Goal: Task Accomplishment & Management: Use online tool/utility

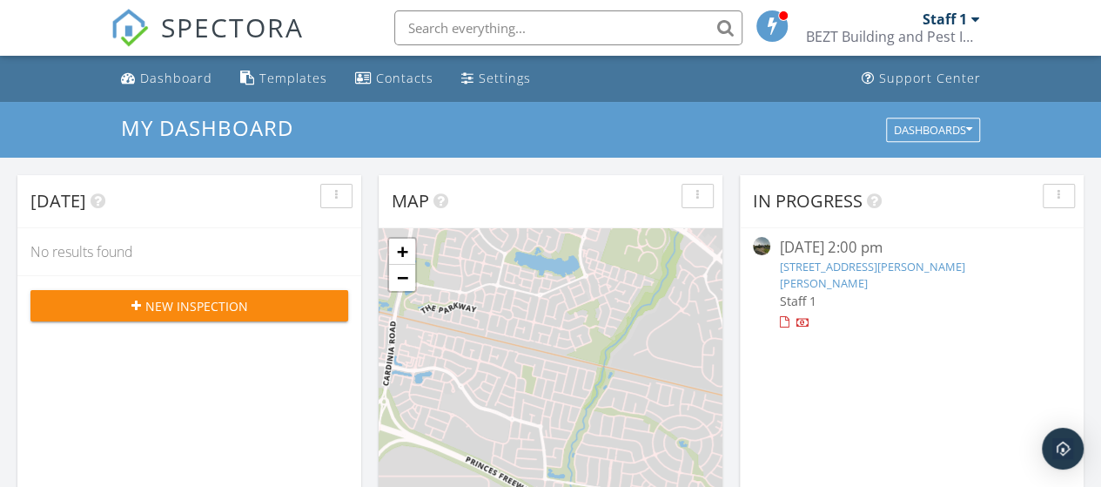
click at [775, 17] on span at bounding box center [772, 25] width 17 height 16
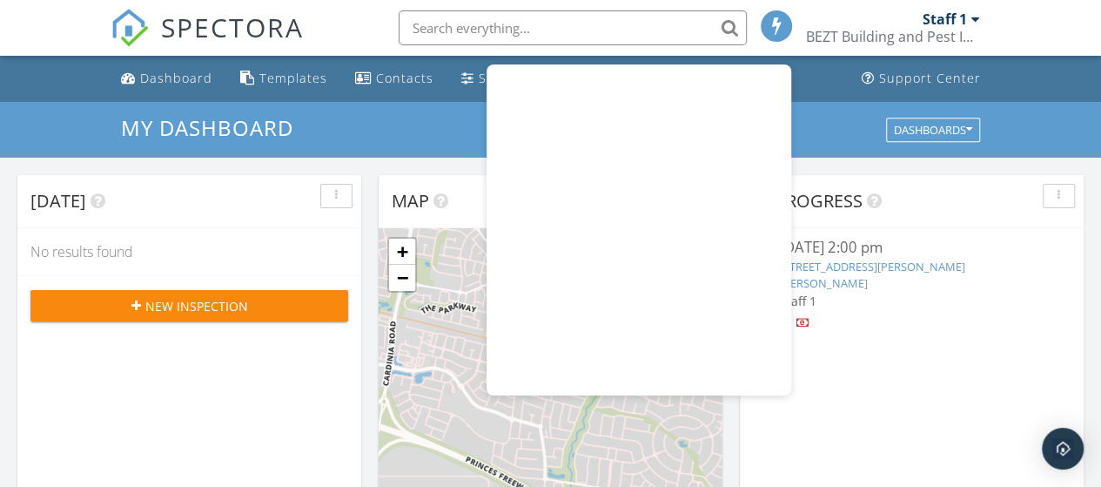
click at [873, 31] on div "BEZT Building and Pest Inspections [GEOGRAPHIC_DATA]" at bounding box center [893, 36] width 174 height 17
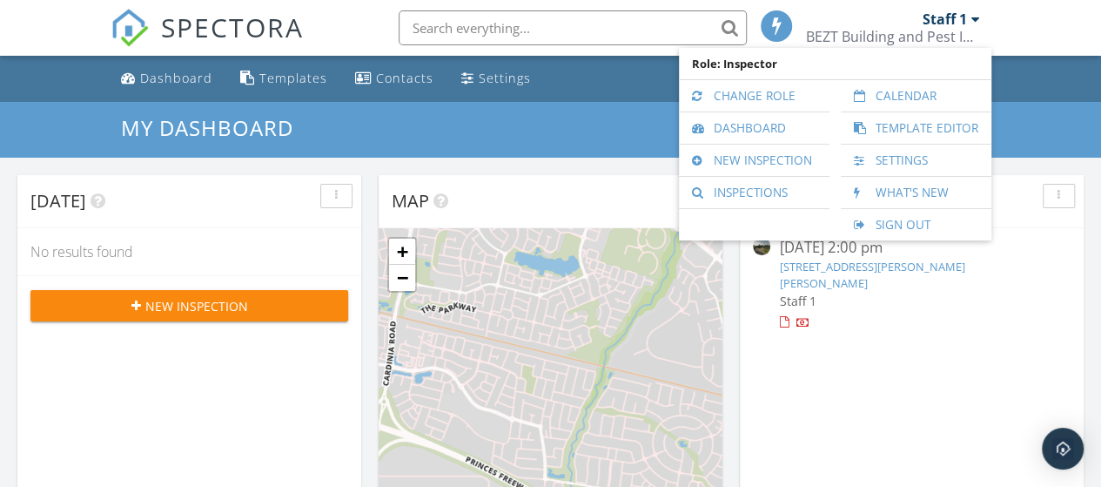
click at [1041, 18] on nav "SPECTORA Staff 1 BEZT Building and Pest Inspections Victoria Role: Inspector Ch…" at bounding box center [550, 28] width 1101 height 56
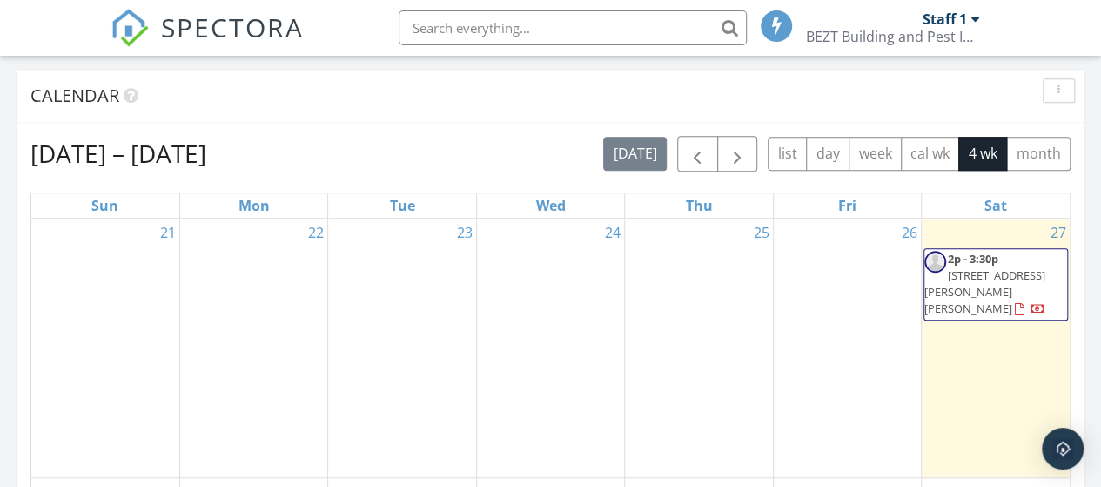
scroll to position [619, 0]
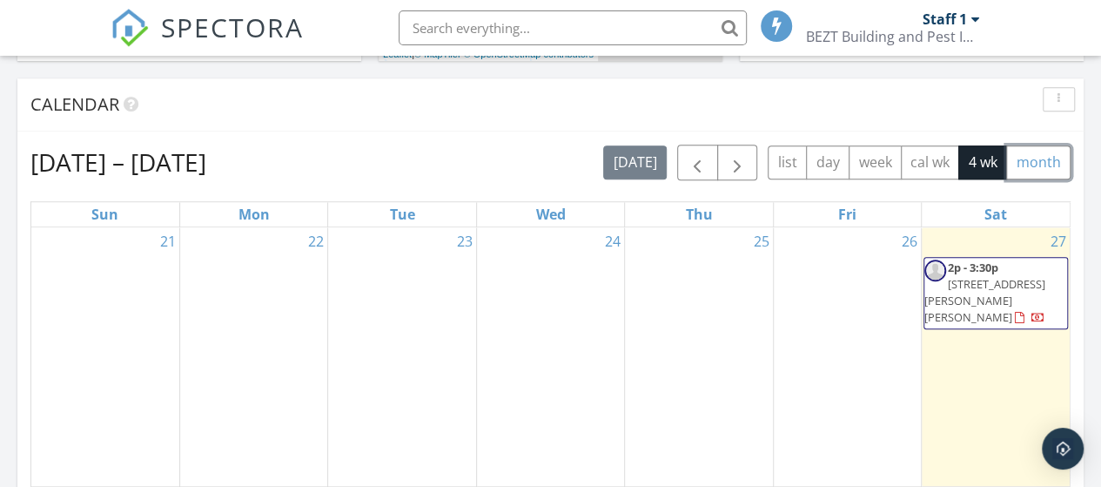
click at [1022, 167] on button "month" at bounding box center [1038, 162] width 64 height 34
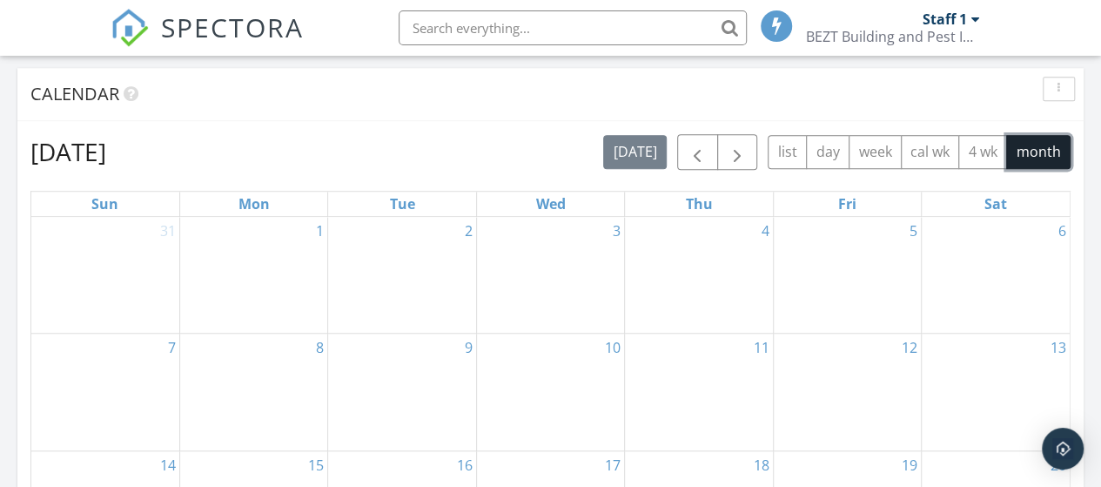
scroll to position [614, 0]
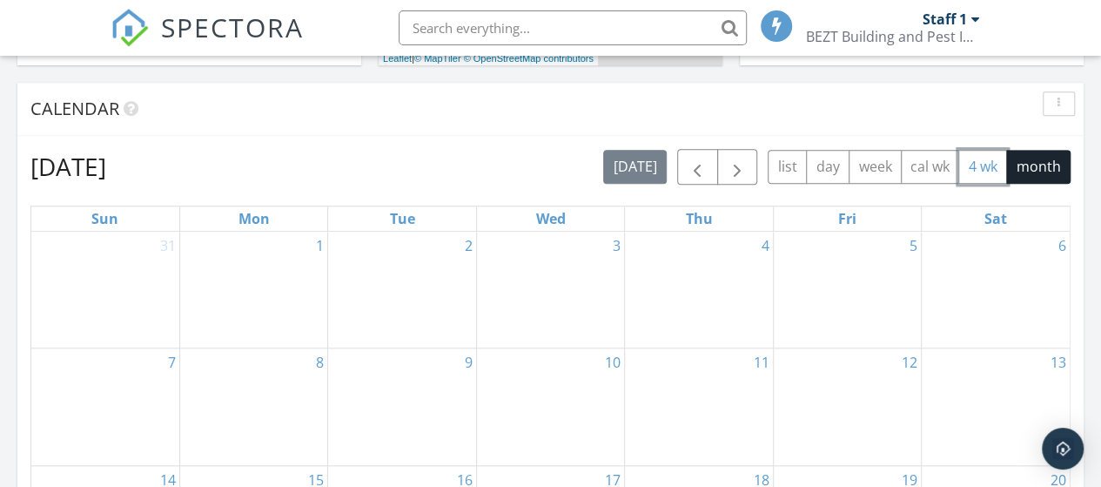
click at [966, 163] on button "4 wk" at bounding box center [982, 167] width 49 height 34
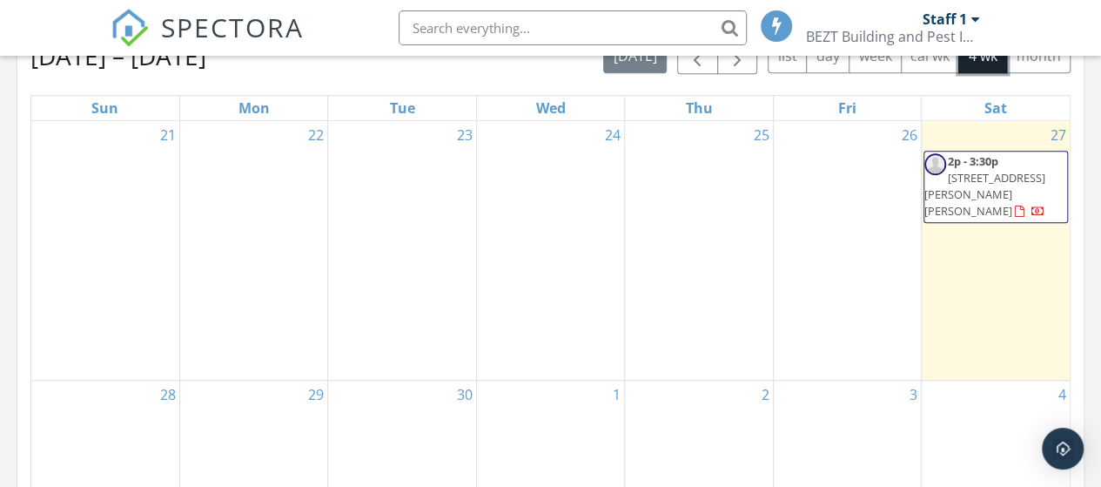
scroll to position [796, 0]
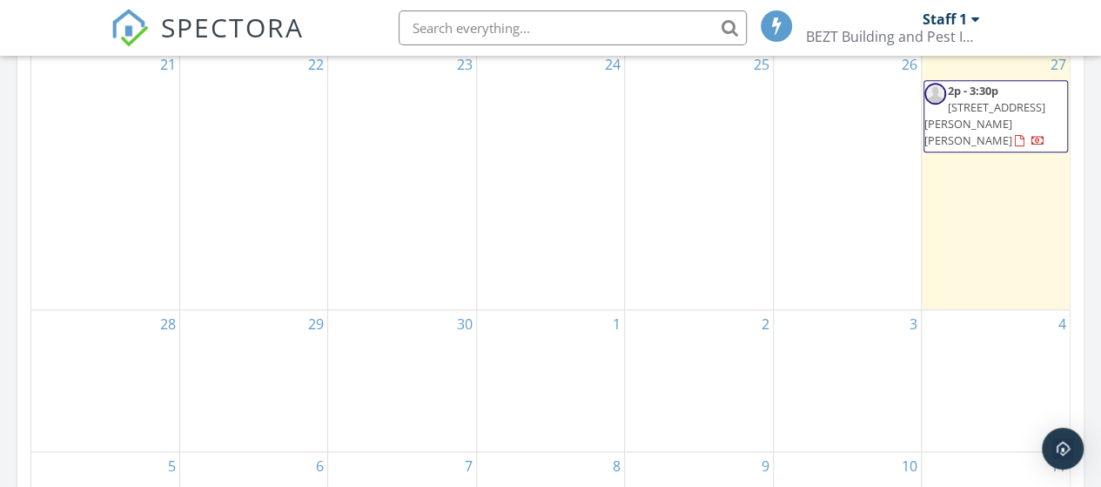
click at [1017, 117] on span "2p - 3:30p 2 Carlyle Pl, Melton West 3337" at bounding box center [995, 117] width 143 height 68
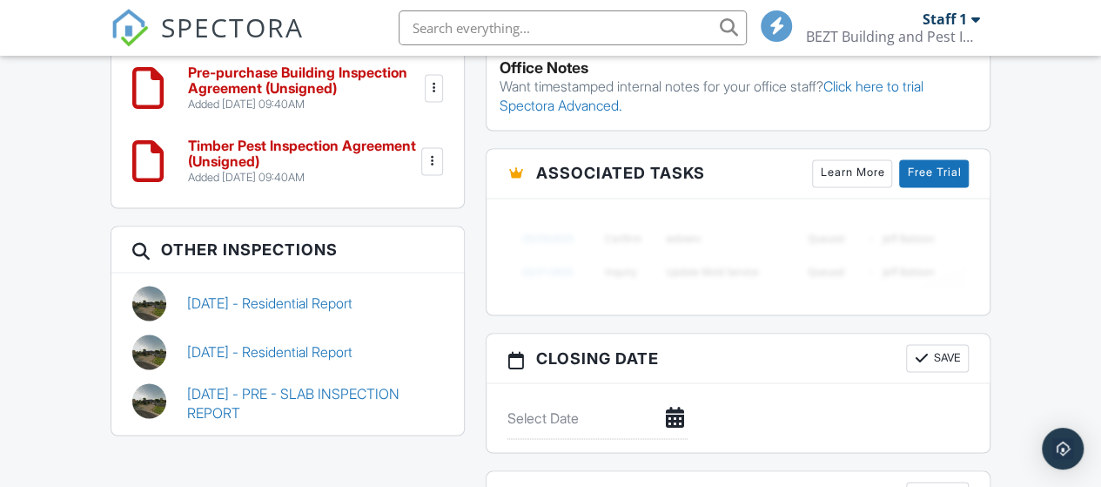
scroll to position [1543, 0]
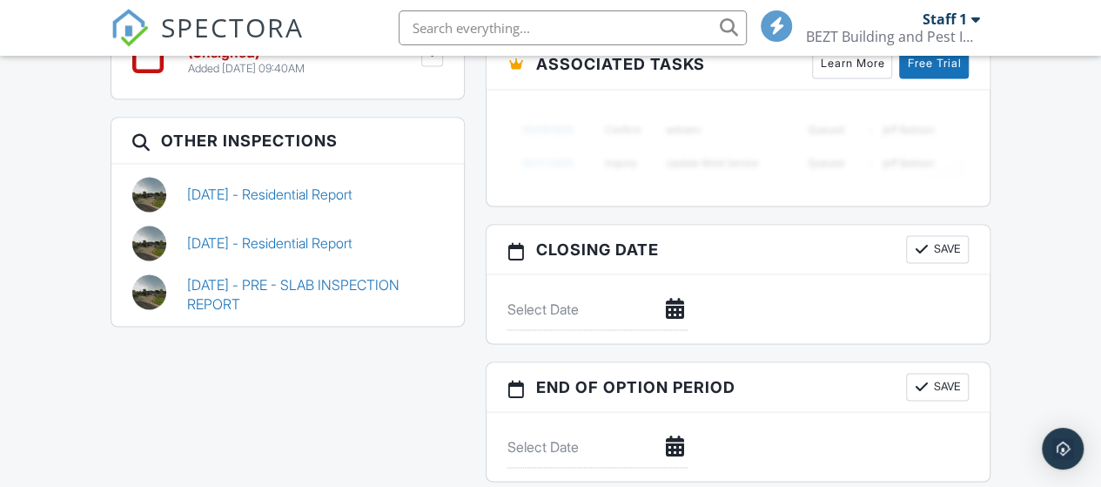
drag, startPoint x: 1109, startPoint y: 85, endPoint x: 1100, endPoint y: 381, distance: 296.0
click at [254, 200] on div "11/03/2023 - Residential Report" at bounding box center [315, 194] width 277 height 35
click at [286, 184] on link "11/03/2023 - Residential Report" at bounding box center [269, 193] width 165 height 19
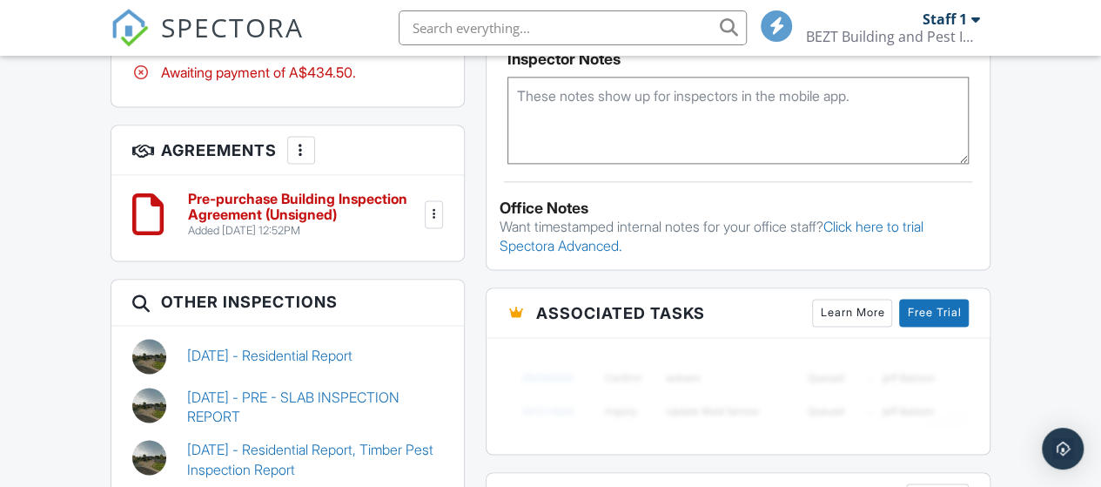
scroll to position [1144, 0]
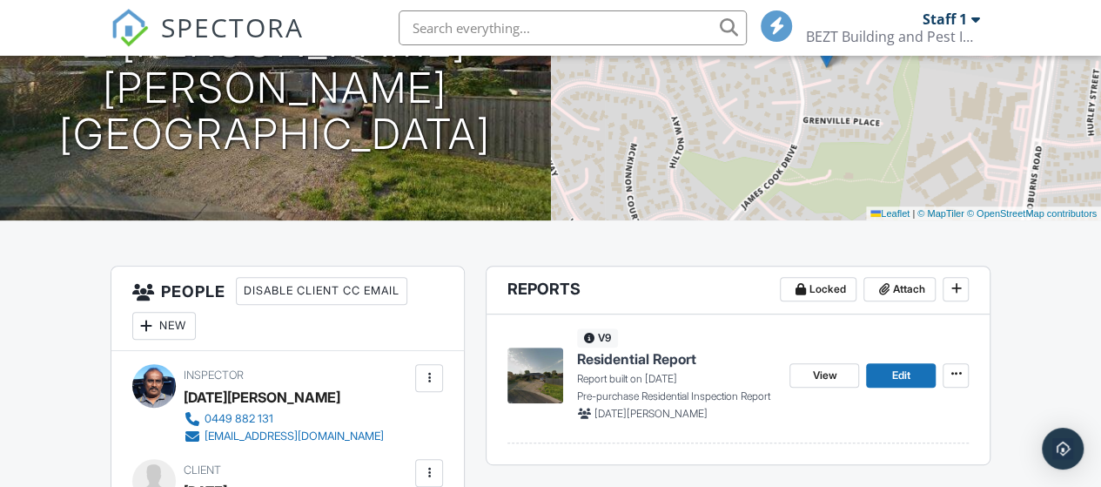
drag, startPoint x: 1112, startPoint y: 69, endPoint x: 1112, endPoint y: 119, distance: 50.5
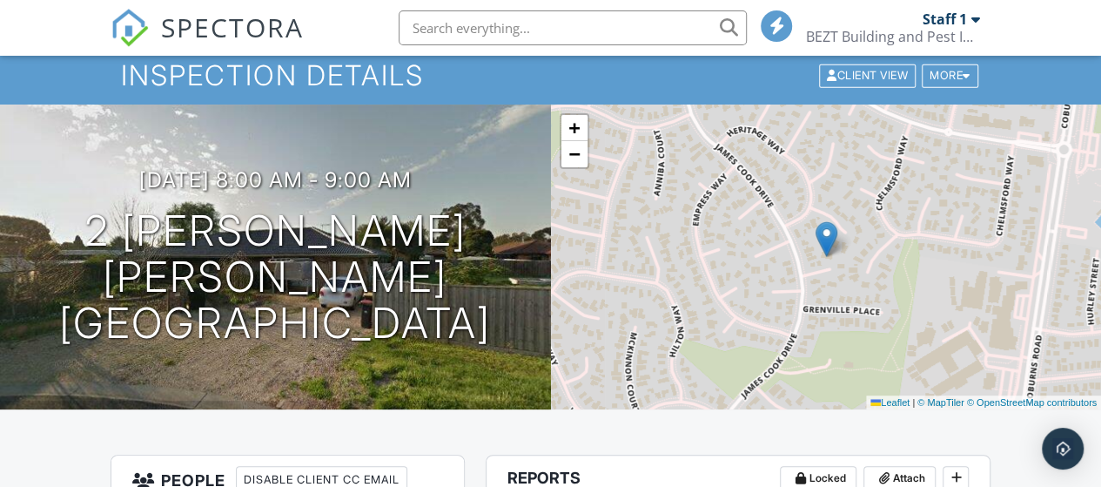
scroll to position [0, 0]
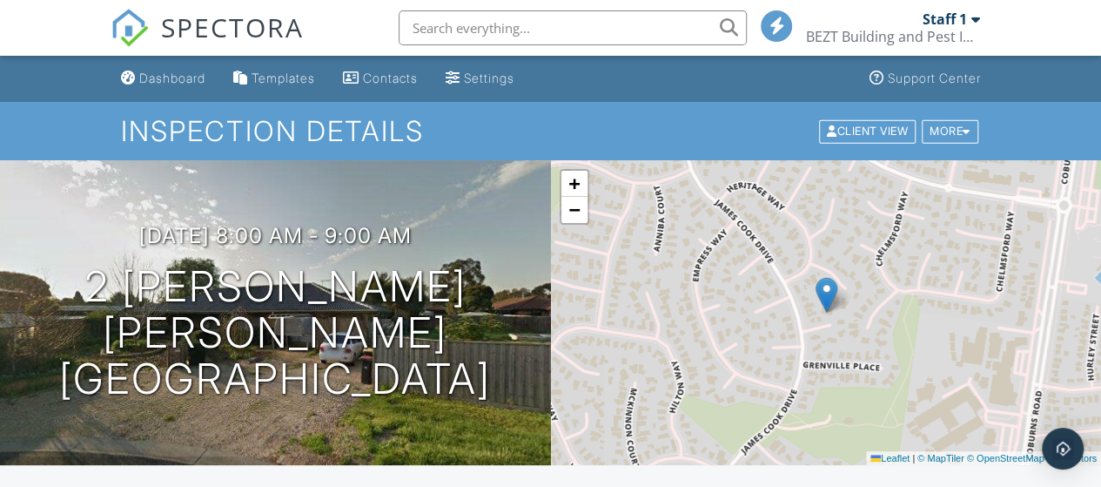
click at [212, 28] on span "SPECTORA" at bounding box center [232, 27] width 143 height 37
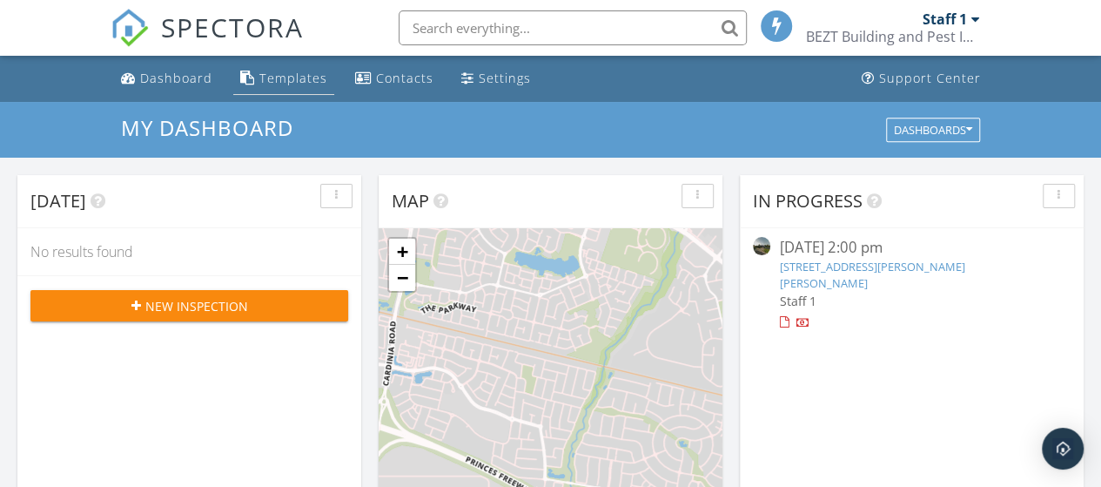
click at [277, 79] on div "Templates" at bounding box center [293, 78] width 68 height 17
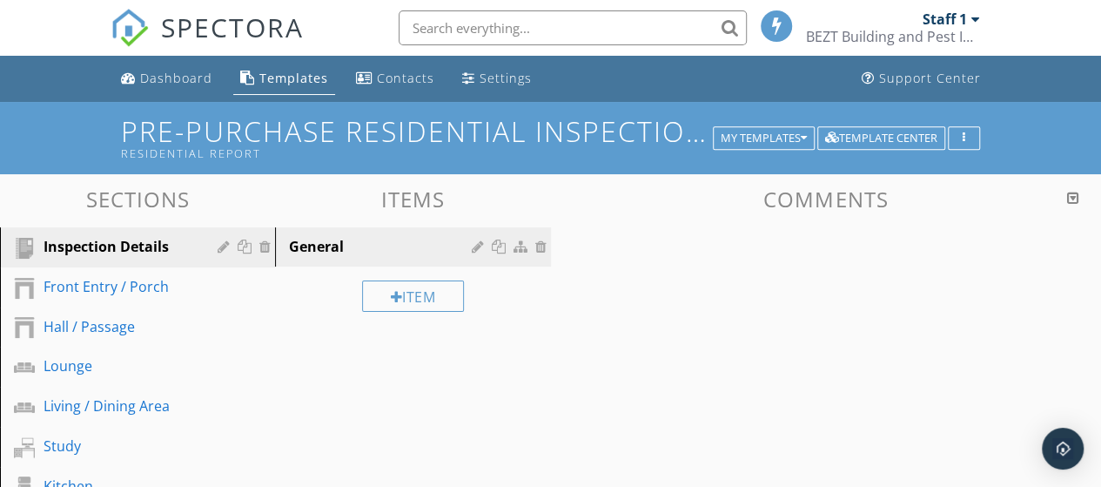
scroll to position [117, 0]
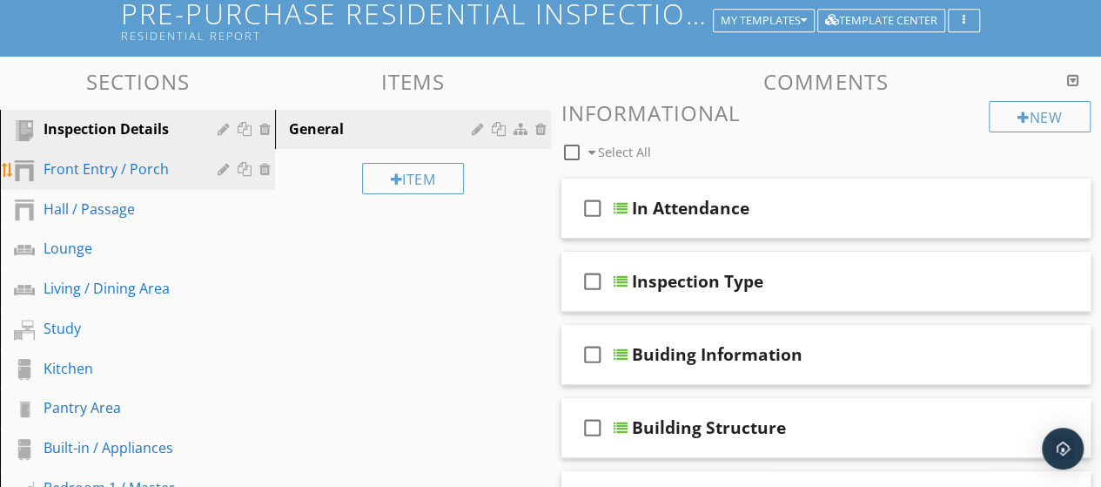
click at [142, 181] on link "Front Entry / Porch" at bounding box center [140, 170] width 270 height 40
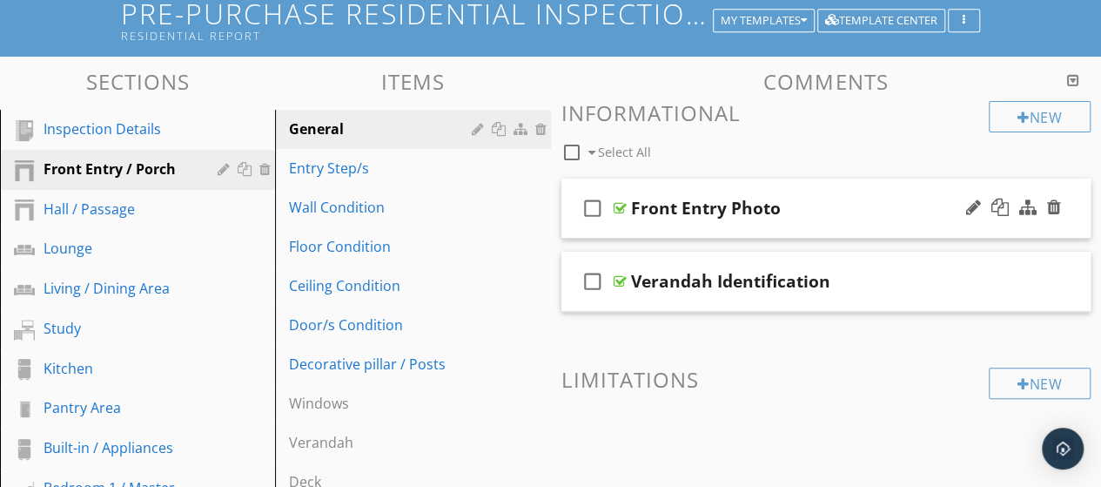
click at [830, 217] on div "Front Entry Photo" at bounding box center [816, 208] width 371 height 21
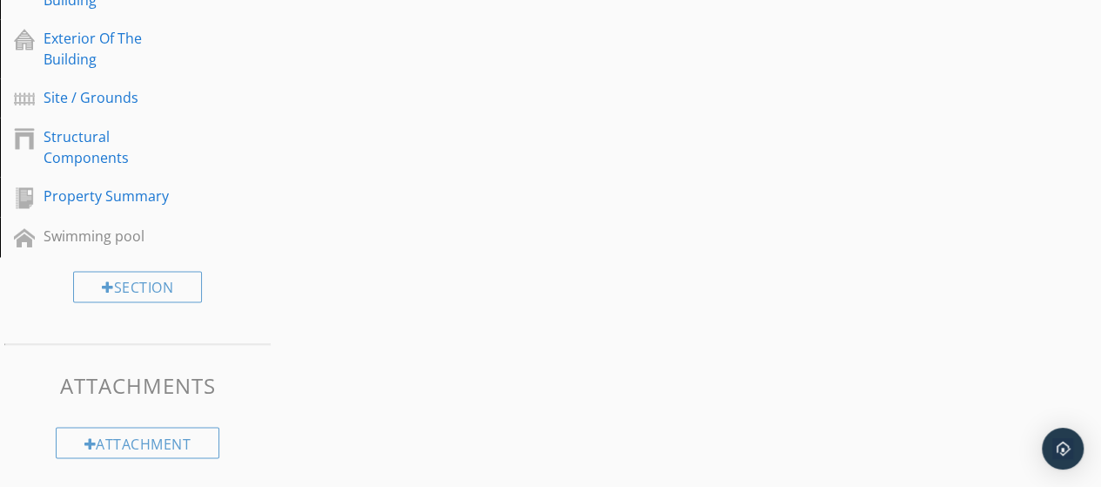
scroll to position [0, 0]
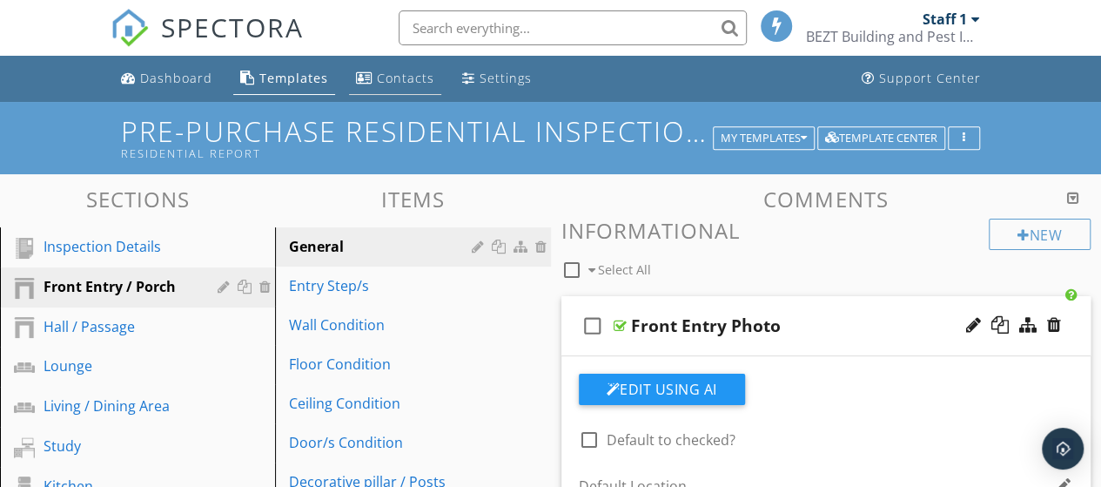
click at [379, 88] on link "Contacts" at bounding box center [395, 79] width 92 height 32
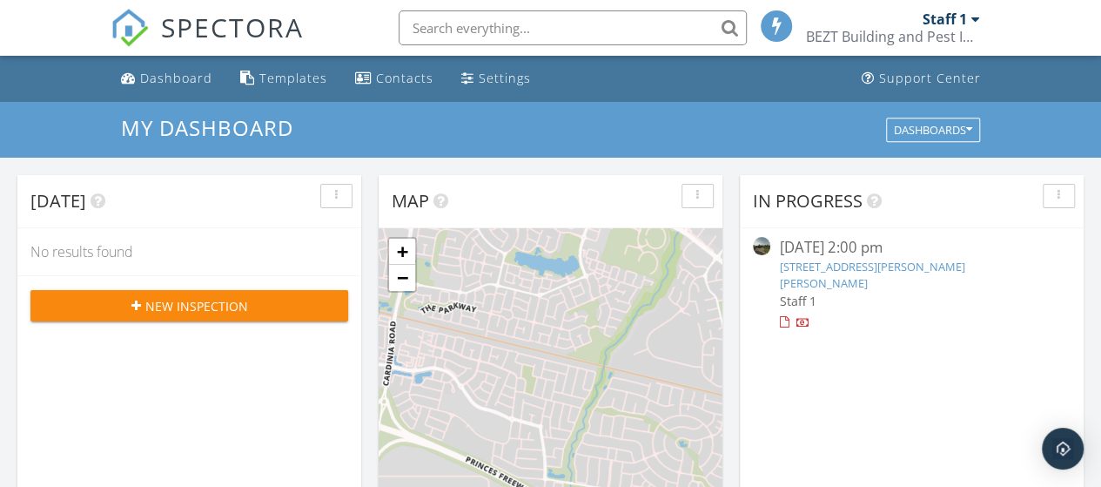
click at [959, 30] on div "BEZT Building and Pest Inspections [GEOGRAPHIC_DATA]" at bounding box center [893, 36] width 174 height 17
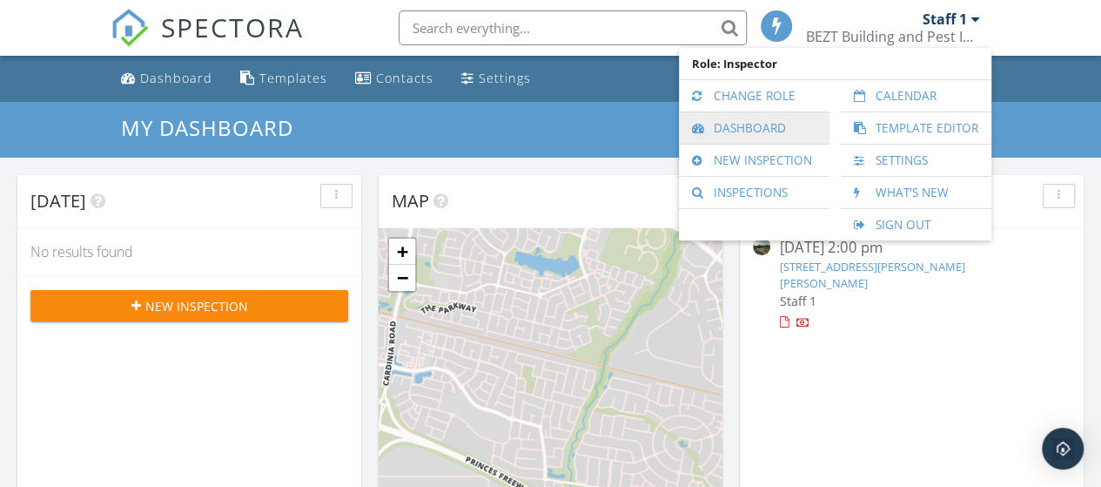
click at [776, 126] on link "Dashboard" at bounding box center [754, 127] width 133 height 31
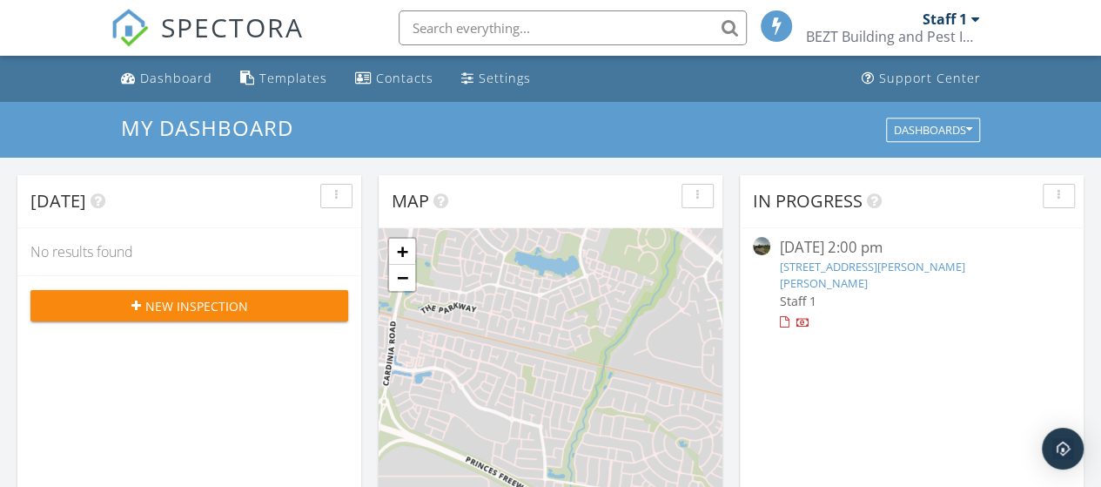
scroll to position [1610, 1127]
click at [860, 270] on link "[STREET_ADDRESS][PERSON_NAME][PERSON_NAME]" at bounding box center [871, 274] width 185 height 32
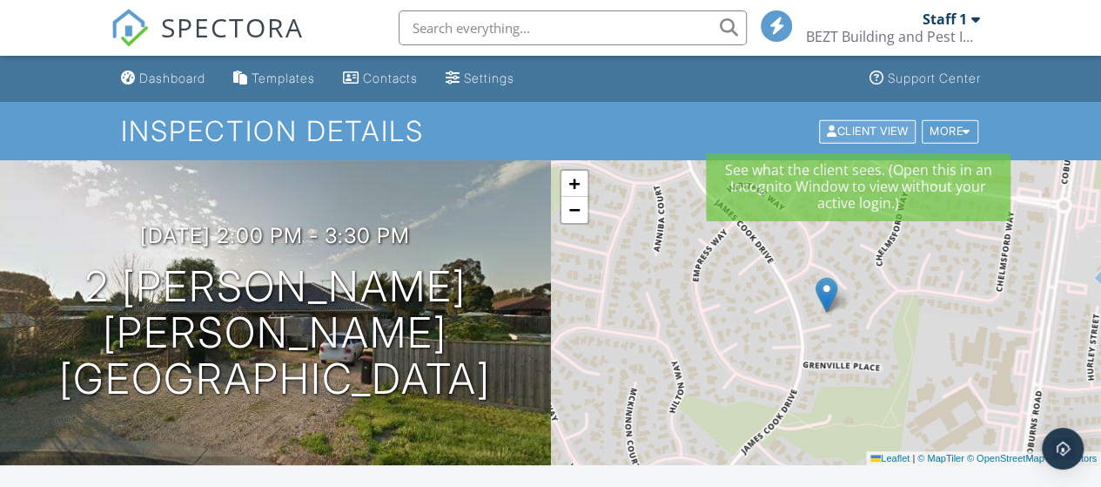
click at [845, 126] on div "Client View" at bounding box center [867, 130] width 97 height 23
